Goal: Check status: Check status

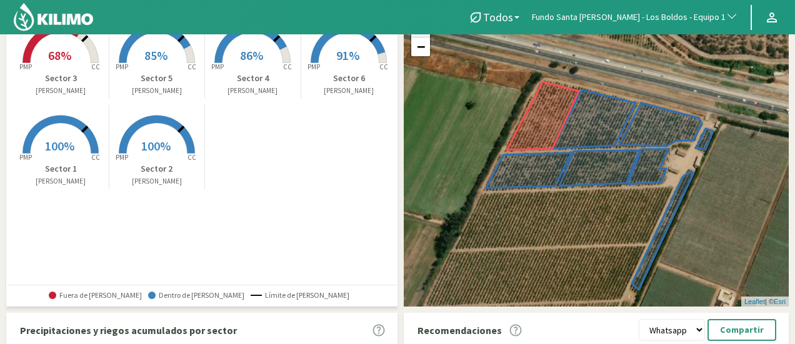
scroll to position [55, 0]
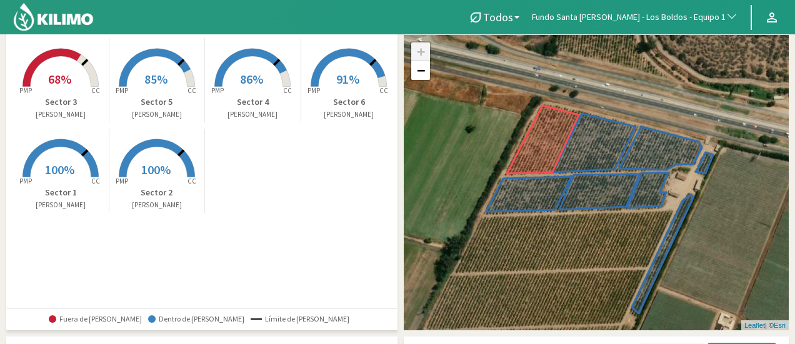
click at [66, 73] on span "68%" at bounding box center [59, 79] width 23 height 16
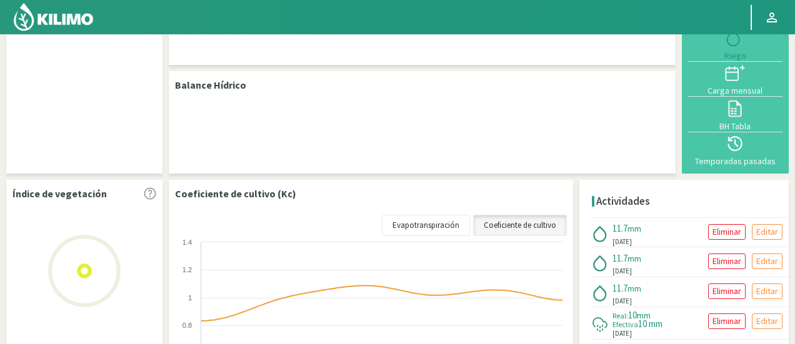
select select "111: Object"
select select "2: Object"
